Goal: Task Accomplishment & Management: Manage account settings

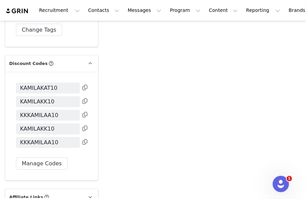
scroll to position [2112, 0]
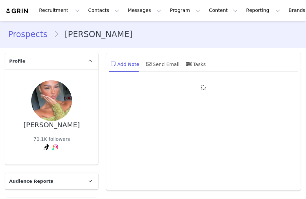
type input "+1 ([GEOGRAPHIC_DATA])"
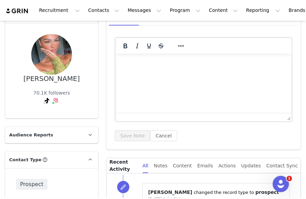
scroll to position [29, 0]
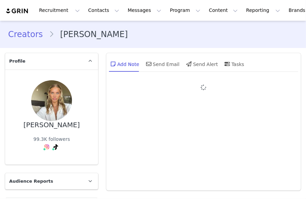
type input "+1 ([GEOGRAPHIC_DATA])"
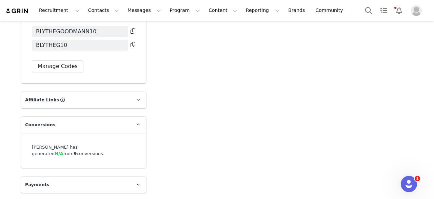
scroll to position [1985, 0]
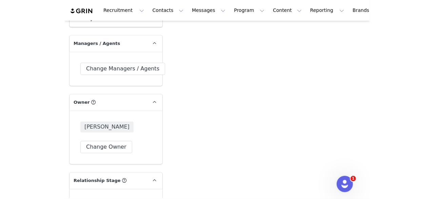
scroll to position [1491, 0]
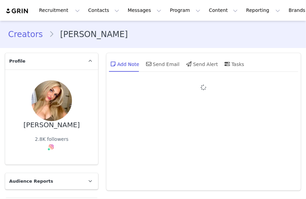
type input "+1 ([GEOGRAPHIC_DATA])"
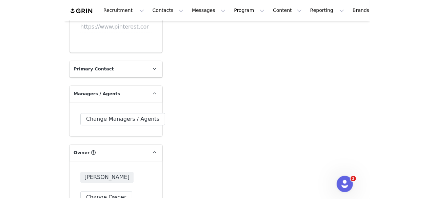
scroll to position [1441, 0]
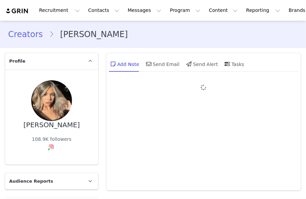
type input "+1 ([GEOGRAPHIC_DATA])"
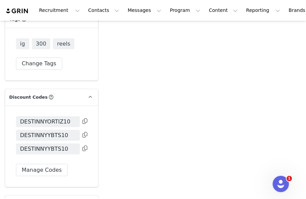
scroll to position [1947, 0]
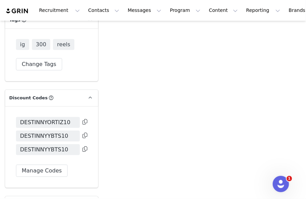
click at [83, 119] on icon at bounding box center [84, 121] width 5 height 5
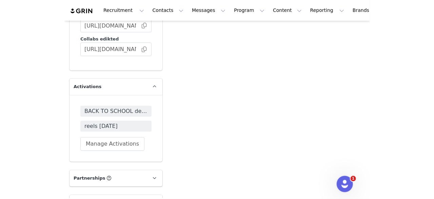
scroll to position [1764, 0]
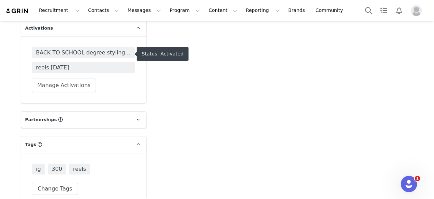
click at [112, 55] on span "BACK TO SCHOOL degree styling 2025🖤📖👠" at bounding box center [83, 53] width 95 height 8
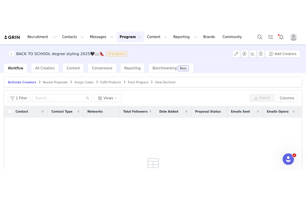
scroll to position [0, 0]
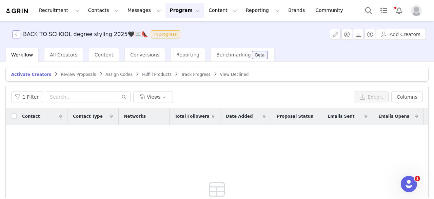
click at [16, 32] on button "button" at bounding box center [16, 34] width 8 height 8
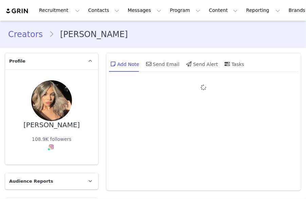
type input "+1 ([GEOGRAPHIC_DATA])"
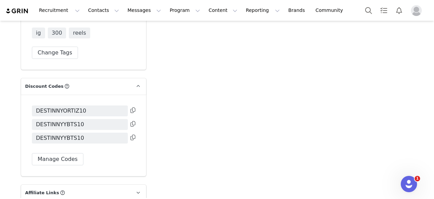
scroll to position [1900, 0]
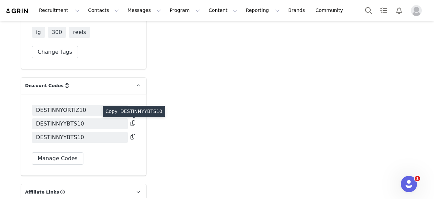
click at [131, 122] on button at bounding box center [133, 123] width 5 height 8
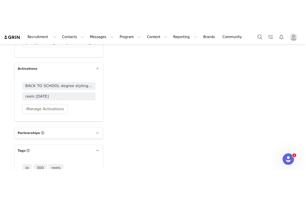
scroll to position [1737, 0]
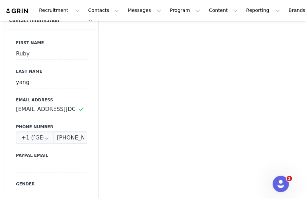
scroll to position [285, 0]
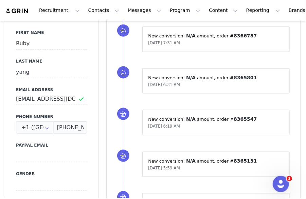
click at [16, 98] on div "First Name [PERSON_NAME] Last Name [PERSON_NAME] Email Address [EMAIL_ADDRESS][…" at bounding box center [51, 143] width 93 height 248
drag, startPoint x: 16, startPoint y: 98, endPoint x: 49, endPoint y: 102, distance: 33.8
click at [49, 102] on div "First Name [PERSON_NAME] Last Name [PERSON_NAME] Email Address [EMAIL_ADDRESS][…" at bounding box center [51, 143] width 93 height 248
click at [18, 99] on input "[EMAIL_ADDRESS][DOMAIN_NAME]" at bounding box center [51, 99] width 71 height 12
click at [18, 98] on input "[EMAIL_ADDRESS][DOMAIN_NAME]" at bounding box center [51, 99] width 71 height 12
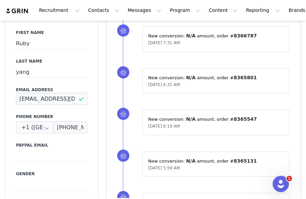
scroll to position [0, 4]
drag, startPoint x: 18, startPoint y: 98, endPoint x: 82, endPoint y: 105, distance: 64.2
click at [82, 105] on div "First Name [PERSON_NAME] Last Name [PERSON_NAME] Email Address [EMAIL_ADDRESS][…" at bounding box center [51, 143] width 93 height 248
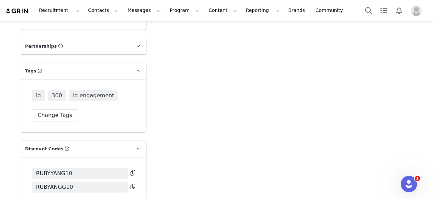
scroll to position [1861, 0]
click at [131, 170] on icon at bounding box center [133, 172] width 5 height 5
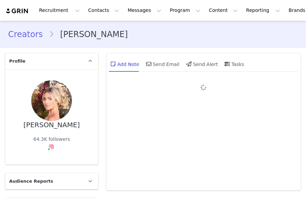
type input "+1 ([GEOGRAPHIC_DATA])"
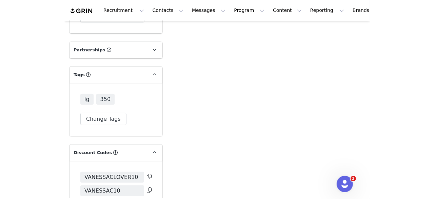
scroll to position [1908, 0]
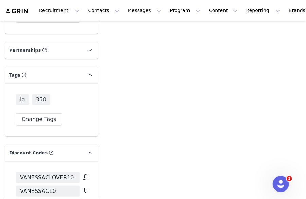
click at [83, 187] on icon at bounding box center [84, 189] width 5 height 5
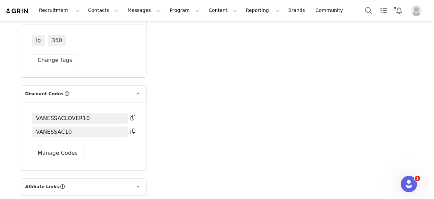
click at [131, 115] on icon at bounding box center [133, 117] width 5 height 5
click at [132, 128] on icon at bounding box center [133, 130] width 5 height 5
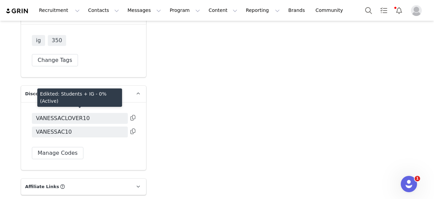
click at [131, 128] on icon at bounding box center [133, 130] width 5 height 5
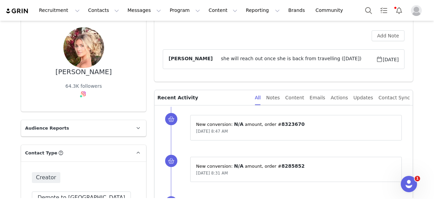
scroll to position [0, 0]
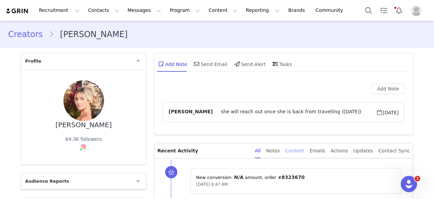
click at [303, 153] on div "Content" at bounding box center [294, 150] width 19 height 15
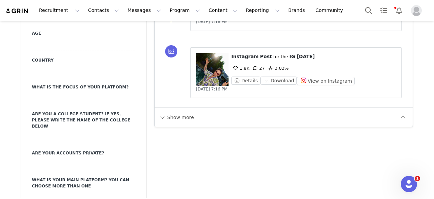
scroll to position [726, 0]
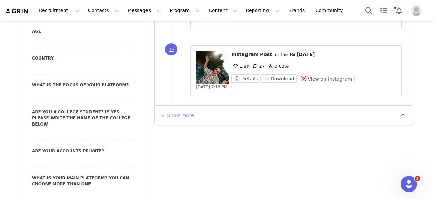
click at [181, 116] on button "Show more" at bounding box center [177, 115] width 36 height 11
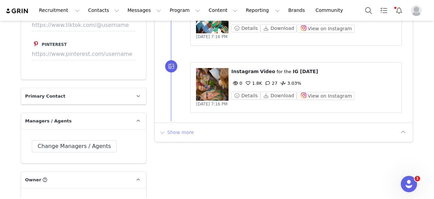
scroll to position [1380, 0]
click at [166, 127] on button "Show more" at bounding box center [177, 131] width 36 height 11
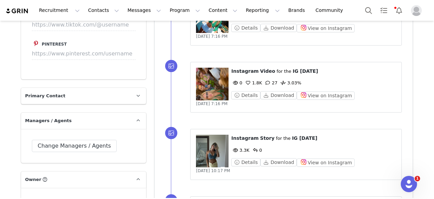
scroll to position [1440, 0]
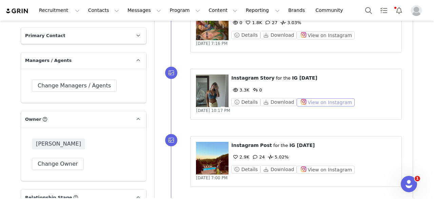
click at [305, 99] on button "View on Instagram" at bounding box center [326, 102] width 58 height 8
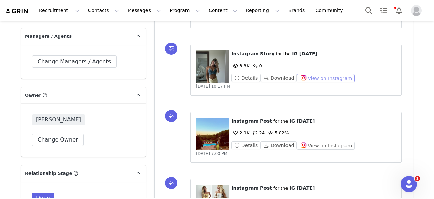
scroll to position [1464, 0]
click at [303, 142] on button "View on Instagram" at bounding box center [326, 145] width 58 height 8
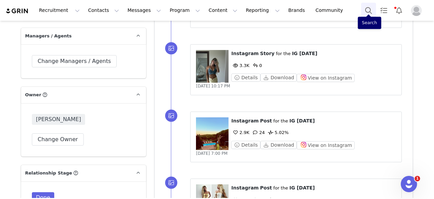
click at [305, 9] on button "Search" at bounding box center [368, 10] width 15 height 15
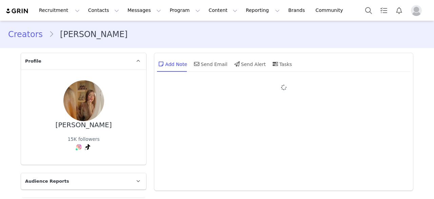
type input "+1 ([GEOGRAPHIC_DATA])"
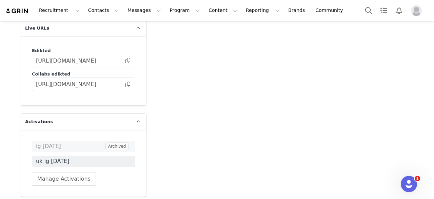
scroll to position [1666, 0]
click at [54, 172] on button "Manage Activations" at bounding box center [64, 179] width 64 height 14
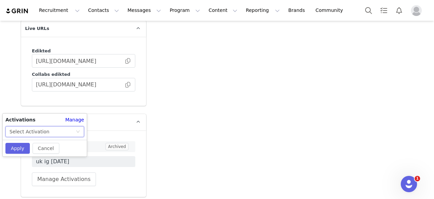
click at [56, 132] on div "Select Activation" at bounding box center [43, 131] width 66 height 10
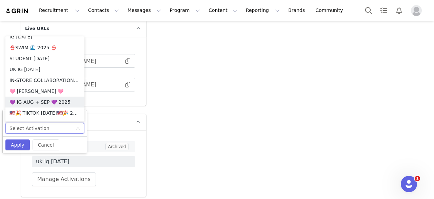
scroll to position [537, 0]
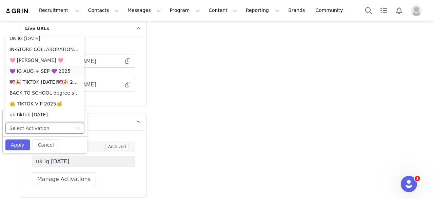
click at [52, 74] on li "💜 IG AUG + SEP 💜 2025" at bounding box center [44, 71] width 79 height 11
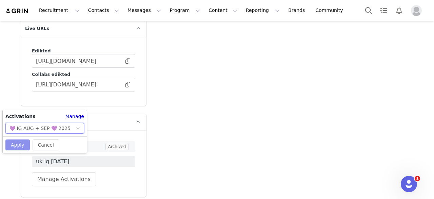
click at [14, 143] on button "Apply" at bounding box center [17, 144] width 24 height 11
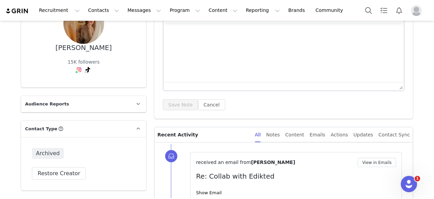
scroll to position [77, 0]
click at [59, 169] on button "Restore Creator" at bounding box center [59, 173] width 54 height 12
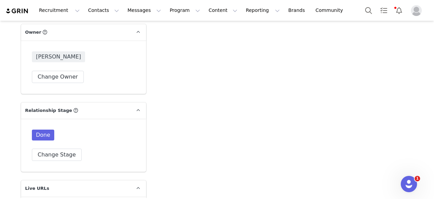
scroll to position [1514, 0]
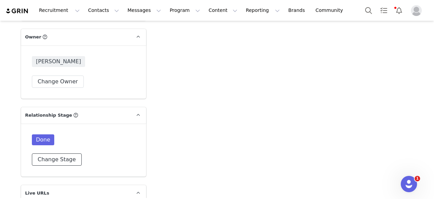
click at [70, 153] on button "Change Stage" at bounding box center [57, 159] width 50 height 12
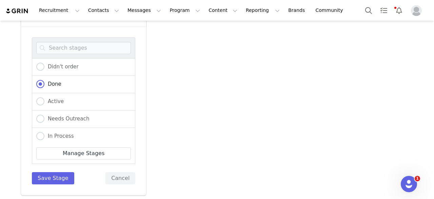
scroll to position [1618, 0]
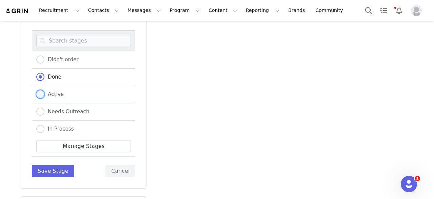
click at [41, 90] on span at bounding box center [40, 94] width 8 height 9
click at [41, 90] on input "Active" at bounding box center [40, 94] width 8 height 9
radio input "true"
radio input "false"
radio input "true"
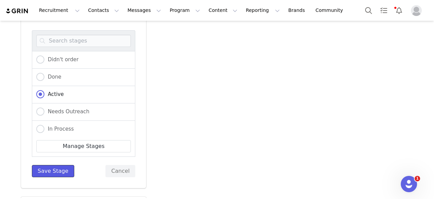
click at [54, 165] on button "Save Stage" at bounding box center [53, 171] width 42 height 12
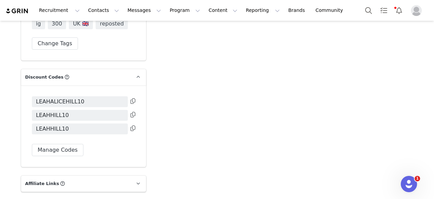
scroll to position [1929, 0]
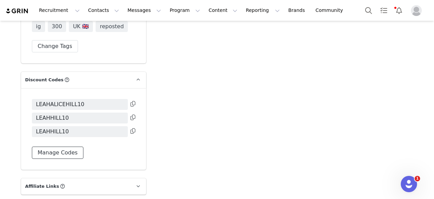
click at [48, 146] on button "Manage Codes" at bounding box center [58, 152] width 52 height 12
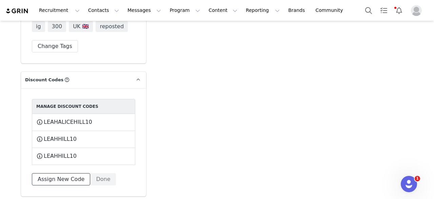
click at [64, 173] on button "Assign New Code" at bounding box center [61, 179] width 58 height 12
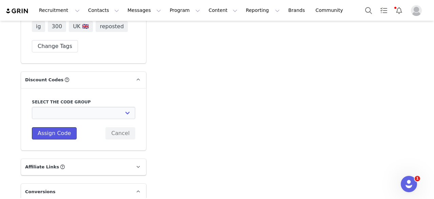
click at [56, 127] on button "Assign Code" at bounding box center [54, 133] width 45 height 12
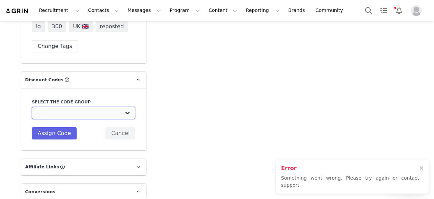
click at [83, 107] on select "Edikted UK: NEW TIKTOK ❤️ Edikted UK: NEW IG ❤️ Edikted: Students + IG Edikted:…" at bounding box center [84, 113] width 104 height 12
select select "10009866"
click at [32, 107] on select "Edikted UK: NEW TIKTOK ❤️ Edikted UK: NEW IG ❤️ Edikted: Students + IG Edikted:…" at bounding box center [84, 113] width 104 height 12
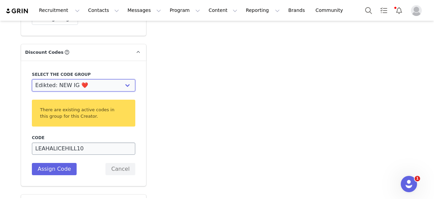
scroll to position [1957, 0]
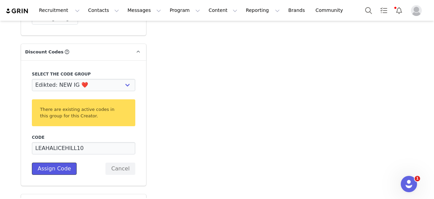
click at [50, 162] on button "Assign Code" at bounding box center [54, 168] width 45 height 12
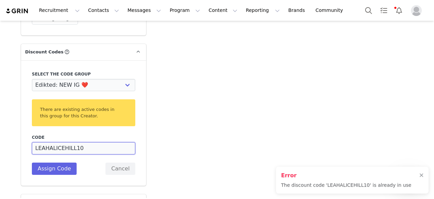
click at [33, 142] on input "LEAHALICEHILL10" at bounding box center [84, 148] width 104 height 12
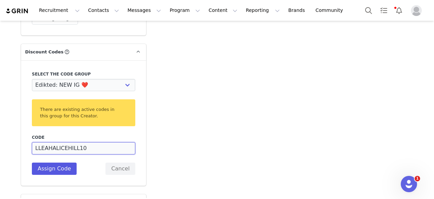
type input "LLEAHALICEHILL10"
click at [60, 162] on button "Assign Code" at bounding box center [54, 168] width 45 height 12
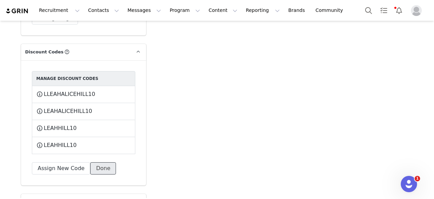
click at [92, 162] on button "Done" at bounding box center [103, 168] width 26 height 12
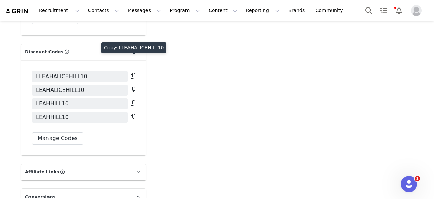
click at [131, 73] on icon at bounding box center [133, 75] width 5 height 5
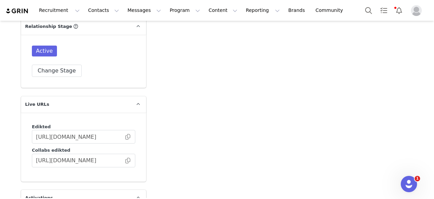
scroll to position [1602, 0]
click at [126, 161] on span at bounding box center [128, 161] width 7 height 0
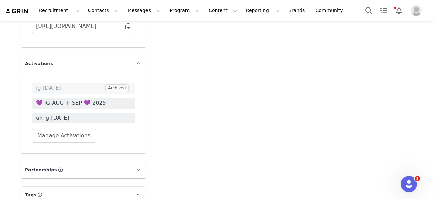
scroll to position [1761, 0]
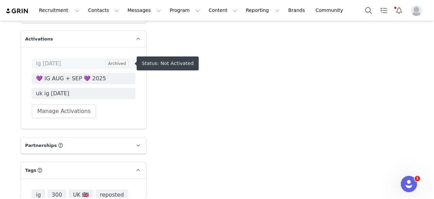
click at [96, 74] on span "💜 IG AUG + SEP 💜 2025" at bounding box center [83, 78] width 95 height 8
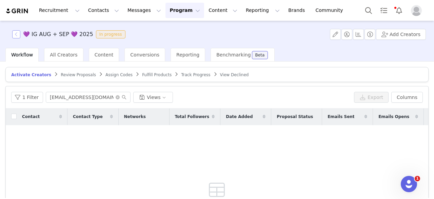
click at [18, 33] on button "button" at bounding box center [16, 34] width 8 height 8
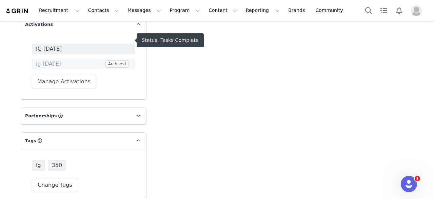
scroll to position [1785, 0]
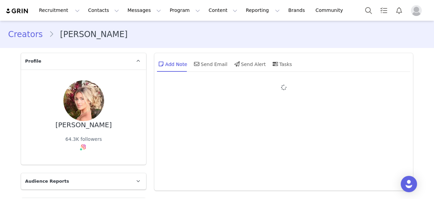
type input "+1 ([GEOGRAPHIC_DATA])"
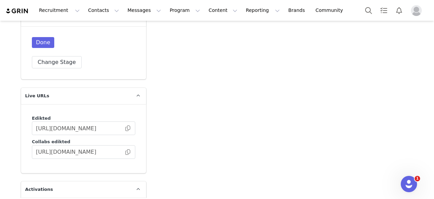
scroll to position [1593, 0]
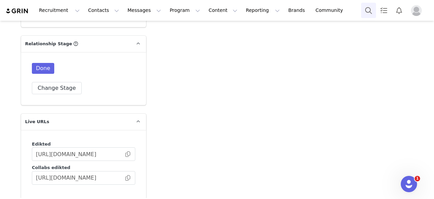
click at [369, 12] on button "Search" at bounding box center [368, 10] width 15 height 15
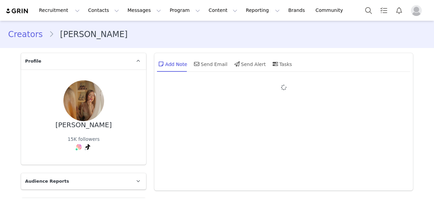
type input "+1 ([GEOGRAPHIC_DATA])"
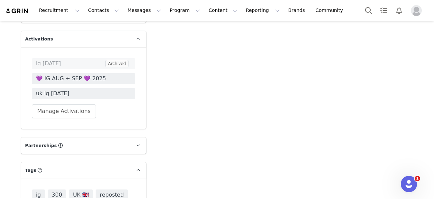
scroll to position [1756, 0]
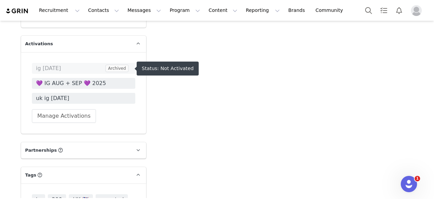
click at [87, 79] on span "💜 IG AUG + SEP 💜 2025" at bounding box center [83, 83] width 95 height 8
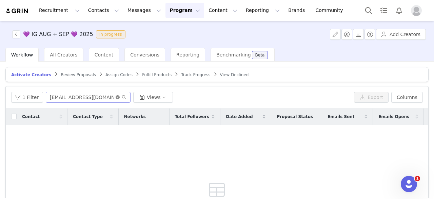
click at [116, 96] on icon "icon: close-circle" at bounding box center [118, 97] width 4 height 4
click at [108, 95] on input "text" at bounding box center [88, 97] width 85 height 11
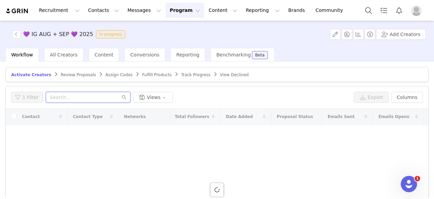
paste input "leahalicebusiness@gmail.com"
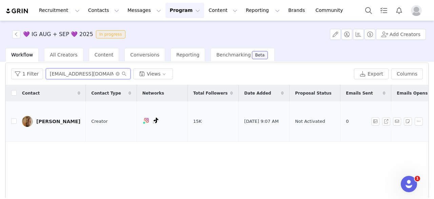
scroll to position [23, 0]
type input "leahalicebusiness@gmail.com"
click at [415, 117] on button "button" at bounding box center [419, 121] width 8 height 8
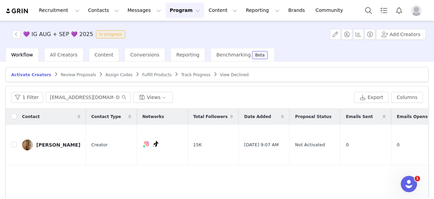
click at [192, 183] on div "Contact Contact Type Networks Total Followers Date Added Proposal Status Emails…" at bounding box center [217, 189] width 423 height 162
click at [16, 142] on input "checkbox" at bounding box center [13, 144] width 5 height 5
checkbox input "true"
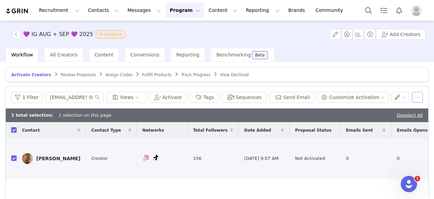
click at [413, 96] on button "button" at bounding box center [417, 97] width 11 height 11
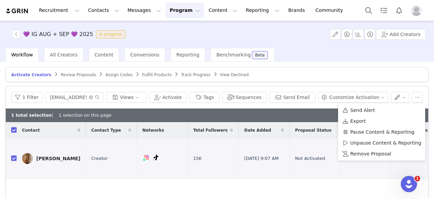
click at [394, 176] on div "Contact Contact Type Networks Total Followers Date Added Proposal Status Emails…" at bounding box center [217, 196] width 423 height 148
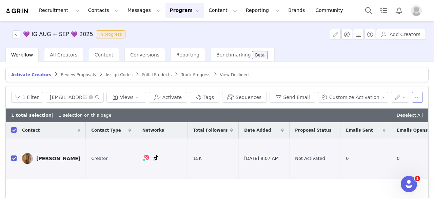
click at [412, 97] on button "button" at bounding box center [417, 97] width 11 height 11
click at [357, 100] on button "Customize Activation" at bounding box center [353, 97] width 70 height 11
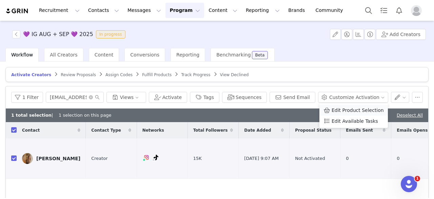
click at [357, 112] on span "Edit Product Selection" at bounding box center [358, 109] width 52 height 7
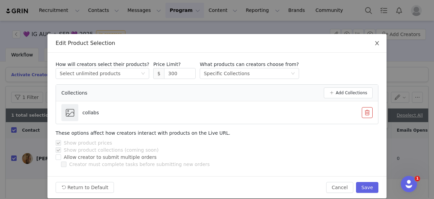
click at [375, 42] on icon "icon: close" at bounding box center [377, 42] width 5 height 5
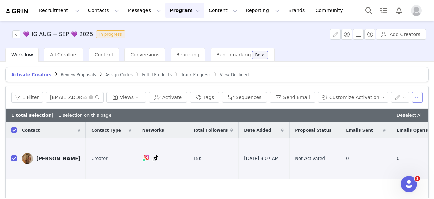
click at [412, 96] on button "button" at bounding box center [417, 97] width 11 height 11
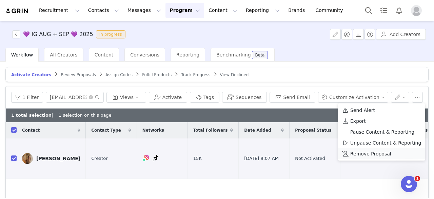
click at [364, 155] on span "Remove Proposal" at bounding box center [371, 153] width 41 height 7
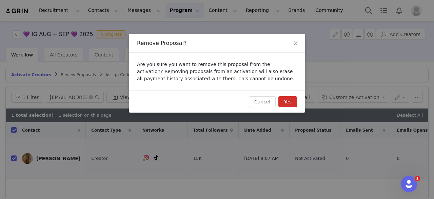
click at [287, 100] on button "Yes" at bounding box center [288, 101] width 19 height 11
checkbox input "false"
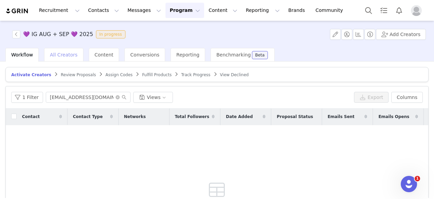
click at [64, 56] on span "All Creators" at bounding box center [63, 54] width 27 height 5
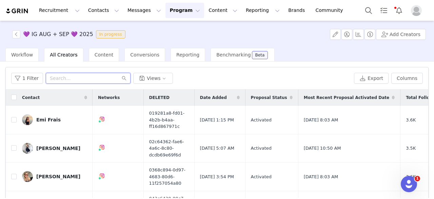
click at [103, 78] on input "text" at bounding box center [88, 78] width 85 height 11
paste input "leahalicebusiness@gmail.com"
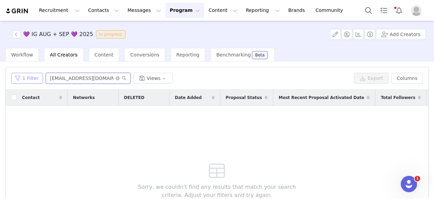
type input "leahalicebusiness@gmail.com"
click at [31, 74] on button "1 Filter" at bounding box center [27, 78] width 32 height 11
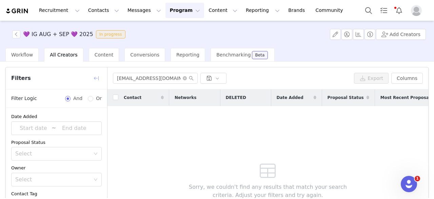
click at [99, 74] on button "button" at bounding box center [96, 78] width 11 height 11
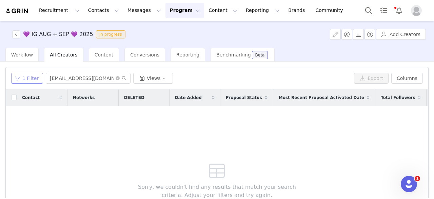
click at [36, 79] on button "1 Filter" at bounding box center [27, 78] width 32 height 11
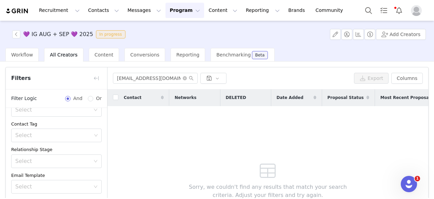
scroll to position [78, 0]
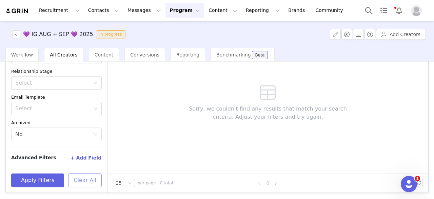
click at [79, 184] on button "Clear All" at bounding box center [85, 180] width 34 height 14
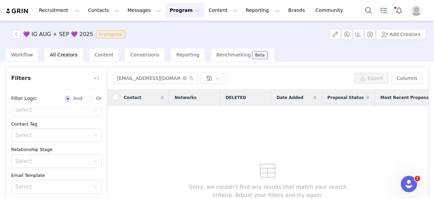
click at [96, 75] on button "button" at bounding box center [96, 78] width 11 height 11
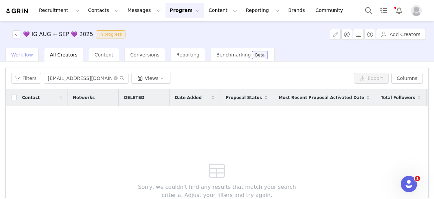
click at [30, 57] on span "Workflow" at bounding box center [22, 54] width 22 height 5
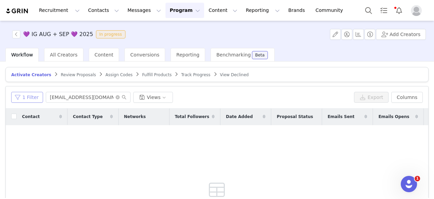
click at [21, 93] on button "1 Filter" at bounding box center [27, 97] width 32 height 11
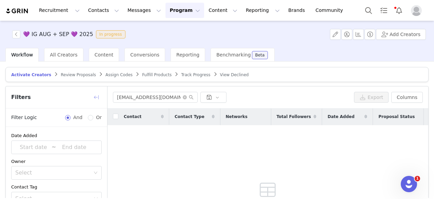
click at [96, 97] on button "button" at bounding box center [96, 97] width 11 height 11
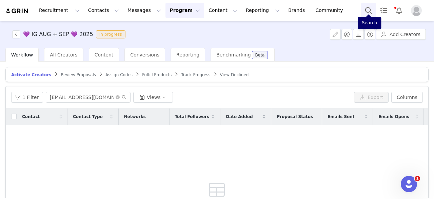
click at [373, 12] on button "Search" at bounding box center [368, 10] width 15 height 15
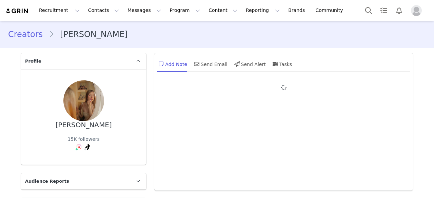
type input "+1 ([GEOGRAPHIC_DATA])"
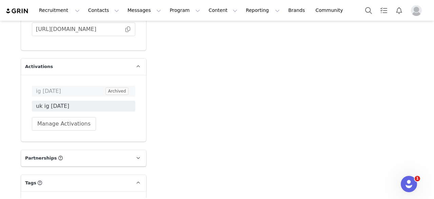
scroll to position [1734, 0]
click at [58, 116] on button "Manage Activations" at bounding box center [64, 123] width 64 height 14
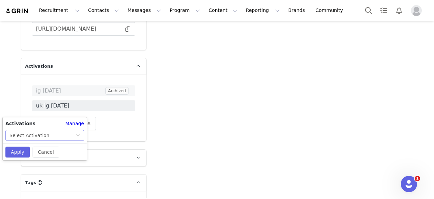
click at [42, 136] on div "Select Activation" at bounding box center [30, 135] width 40 height 10
click at [53, 132] on div "Select Activation" at bounding box center [43, 135] width 66 height 10
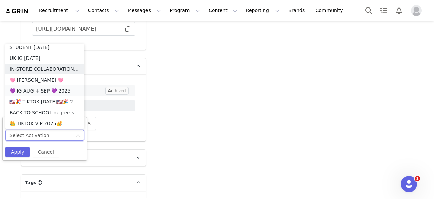
scroll to position [525, 0]
click at [58, 86] on li "💜 IG AUG + SEP 💜 2025" at bounding box center [44, 90] width 79 height 11
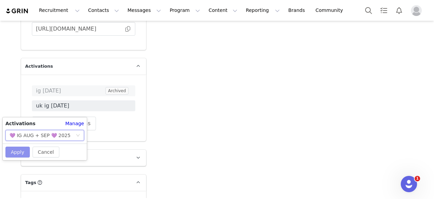
click at [18, 152] on button "Apply" at bounding box center [17, 151] width 24 height 11
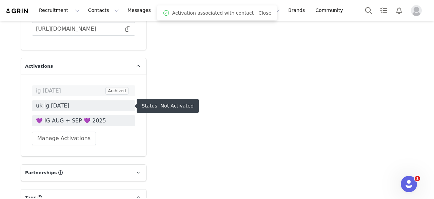
click at [90, 116] on span "💜 IG AUG + SEP 💜 2025" at bounding box center [83, 120] width 95 height 8
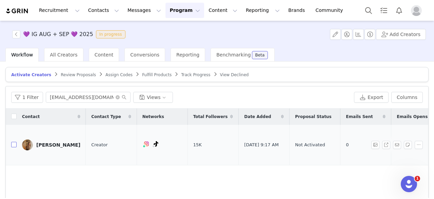
click at [11, 142] on input "checkbox" at bounding box center [13, 144] width 5 height 5
checkbox input "true"
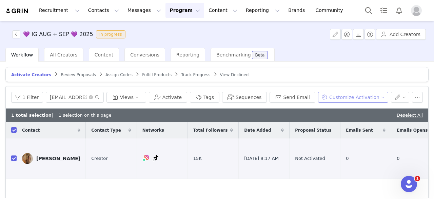
click at [367, 97] on button "Customize Activation" at bounding box center [353, 97] width 70 height 11
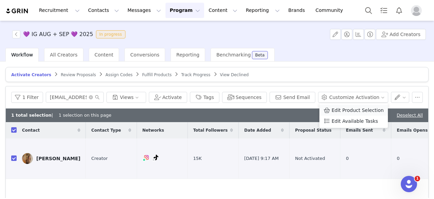
click at [359, 109] on span "Edit Product Selection" at bounding box center [358, 109] width 52 height 7
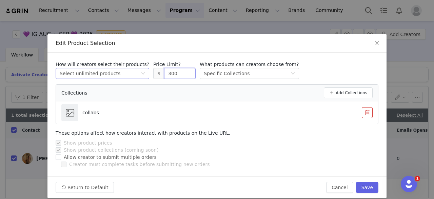
drag, startPoint x: 171, startPoint y: 71, endPoint x: 134, endPoint y: 76, distance: 37.6
click at [134, 76] on div "How will creators select their products? Select method Select unlimited product…" at bounding box center [217, 70] width 323 height 18
click at [362, 184] on button "Save" at bounding box center [367, 187] width 22 height 11
type input "300"
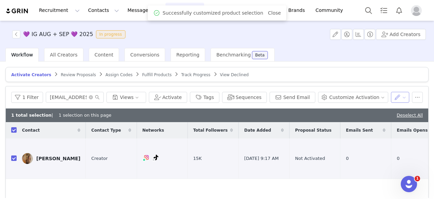
click at [392, 94] on button "button" at bounding box center [400, 97] width 19 height 11
click at [368, 98] on button "Customize Activation" at bounding box center [353, 97] width 70 height 11
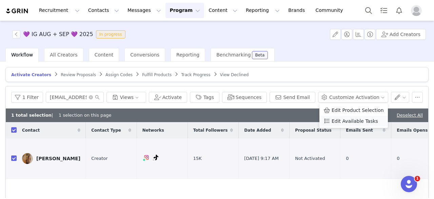
click at [362, 120] on span "Edit Available Tasks" at bounding box center [355, 120] width 47 height 7
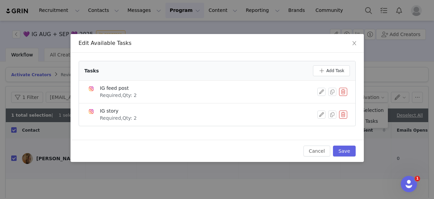
click at [346, 92] on button "button" at bounding box center [343, 92] width 8 height 8
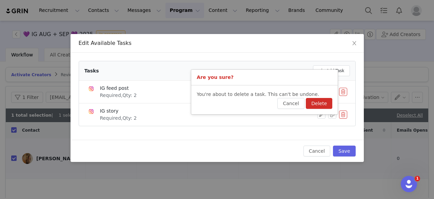
click at [317, 105] on button "Delete" at bounding box center [319, 103] width 26 height 11
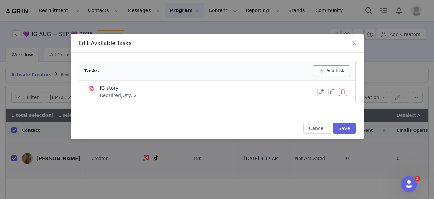
click at [326, 71] on button "Add Task" at bounding box center [331, 70] width 37 height 11
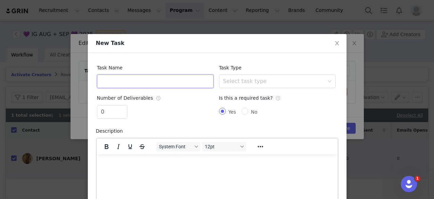
click at [166, 80] on input "text" at bounding box center [155, 81] width 117 height 14
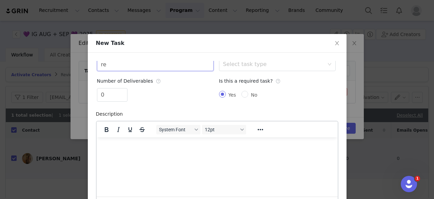
scroll to position [17, 0]
type input "r"
type input "IG reel"
drag, startPoint x: 109, startPoint y: 95, endPoint x: 91, endPoint y: 95, distance: 18.7
click at [91, 95] on div "Task Name IG reel Task Type Select task type Number of Deliverables 0 Is this a…" at bounding box center [217, 153] width 259 height 201
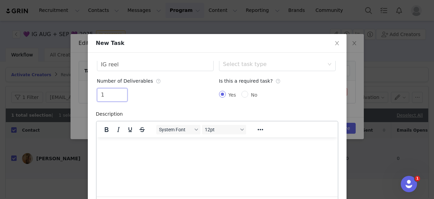
scroll to position [0, 0]
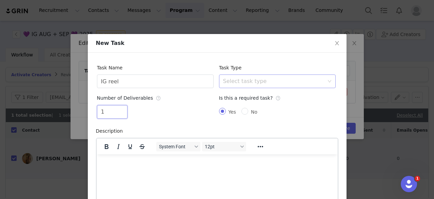
click at [302, 82] on div "Select task type" at bounding box center [273, 81] width 101 height 7
type input "1"
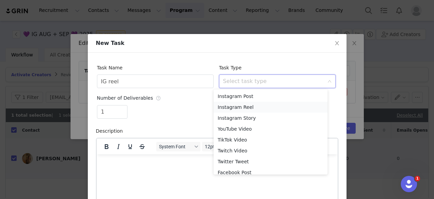
click at [283, 104] on li "Instagram Reel" at bounding box center [271, 106] width 114 height 11
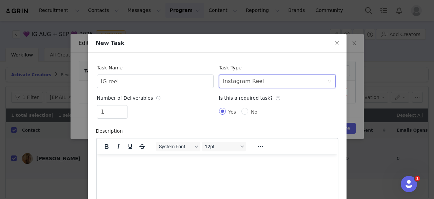
scroll to position [81, 0]
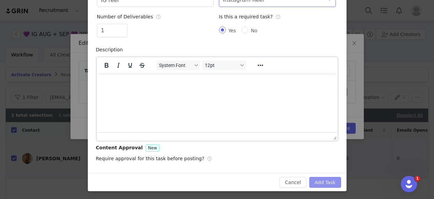
click at [316, 184] on button "Add Task" at bounding box center [326, 181] width 32 height 11
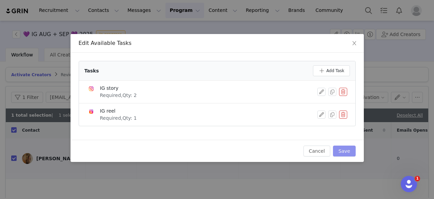
click at [342, 150] on button "Save" at bounding box center [344, 150] width 22 height 11
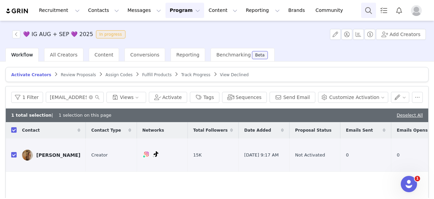
click at [365, 3] on button "Search" at bounding box center [368, 10] width 15 height 15
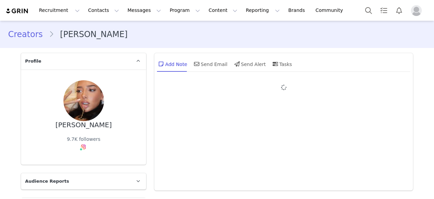
type input "+1 ([GEOGRAPHIC_DATA])"
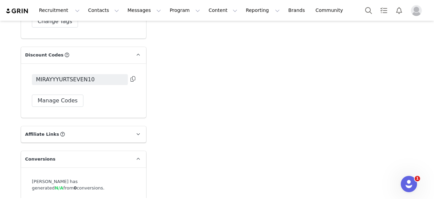
scroll to position [1931, 0]
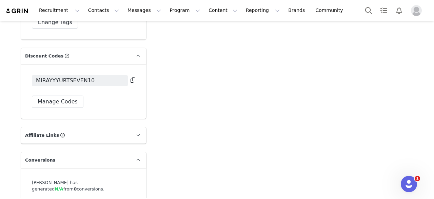
click at [131, 77] on icon at bounding box center [133, 79] width 5 height 5
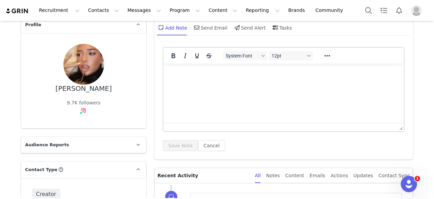
scroll to position [0, 0]
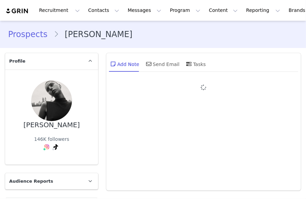
type input "+1 ([GEOGRAPHIC_DATA])"
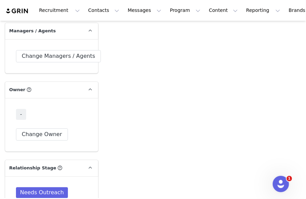
scroll to position [1420, 0]
